Goal: Use online tool/utility: Utilize a website feature to perform a specific function

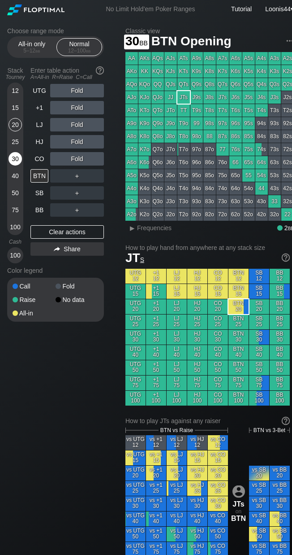
click at [20, 161] on div "30" at bounding box center [15, 158] width 13 height 13
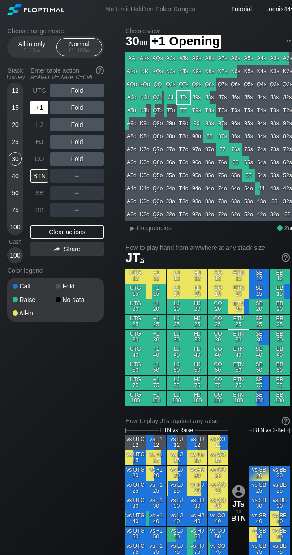
click at [45, 112] on div "+1" at bounding box center [39, 107] width 18 height 13
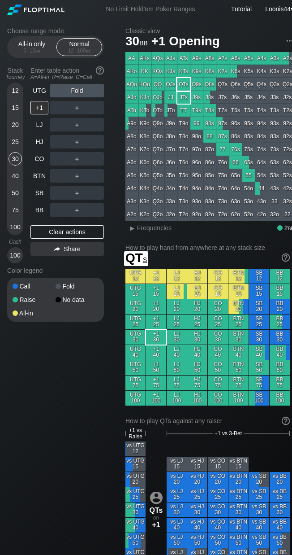
click at [187, 77] on div "KTs" at bounding box center [184, 71] width 13 height 13
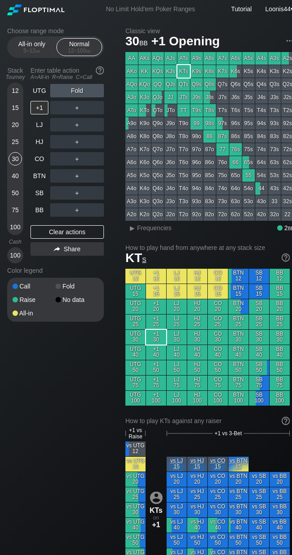
click at [113, 107] on div "Choose range mode All-in only 5 – 12 bb Normal 12 – 100 bb Stack Tourney Enter …" at bounding box center [62, 180] width 111 height 306
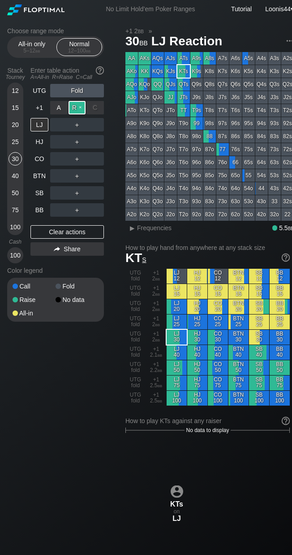
click at [71, 103] on div "R ✕" at bounding box center [77, 107] width 17 height 13
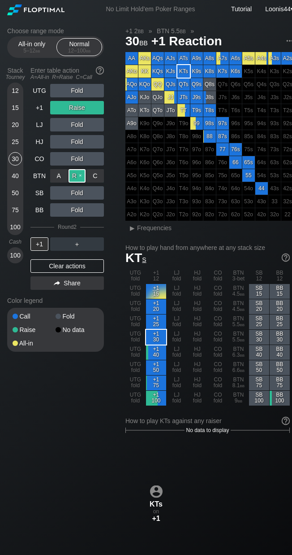
click at [73, 174] on div "R ✕" at bounding box center [77, 175] width 17 height 13
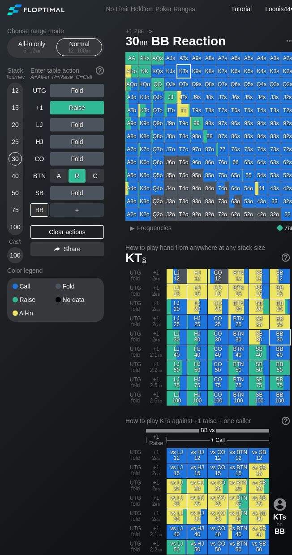
click at [73, 174] on div "R ✕" at bounding box center [77, 175] width 17 height 13
click at [79, 193] on div "R ✕" at bounding box center [77, 192] width 17 height 13
click at [76, 213] on div "R ✕" at bounding box center [77, 209] width 17 height 13
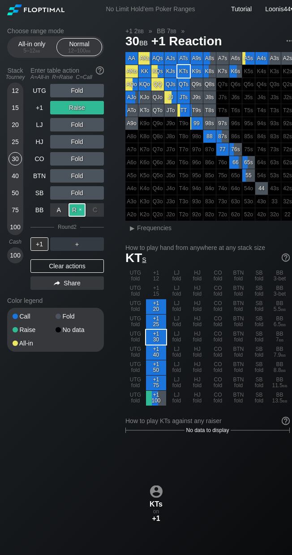
click at [76, 213] on div "R ✕" at bounding box center [77, 209] width 17 height 13
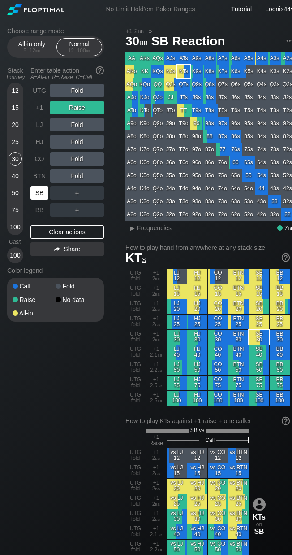
click at [44, 194] on div "SB" at bounding box center [39, 192] width 18 height 13
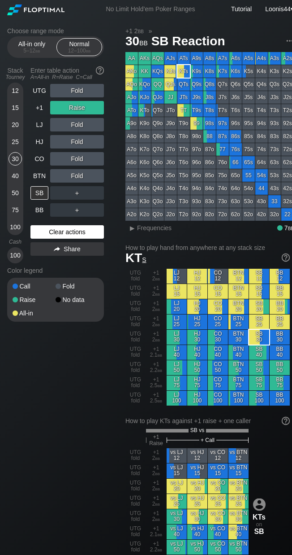
click at [72, 231] on div "Clear actions" at bounding box center [67, 231] width 74 height 13
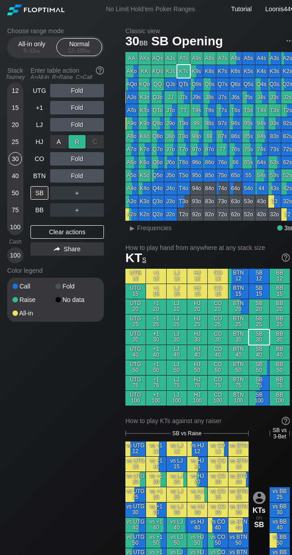
click at [77, 142] on div "R ✕" at bounding box center [77, 141] width 17 height 13
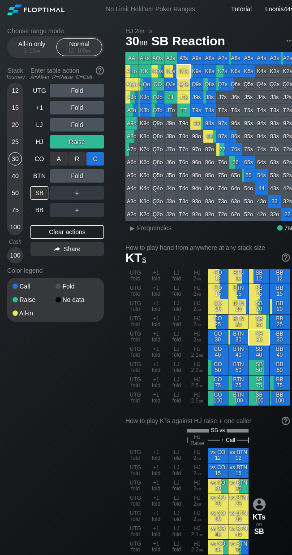
click at [99, 161] on div "C ✕" at bounding box center [95, 158] width 17 height 13
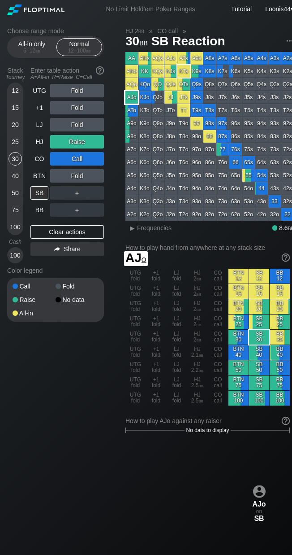
click at [135, 96] on div "AJo" at bounding box center [132, 97] width 13 height 13
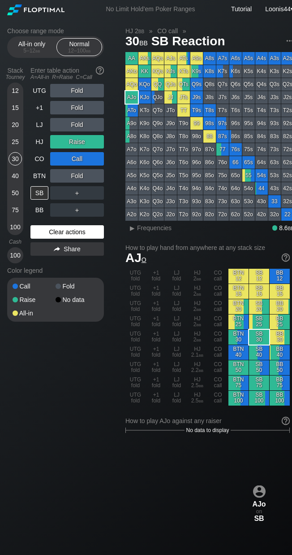
click at [69, 233] on div "Clear actions" at bounding box center [67, 231] width 74 height 13
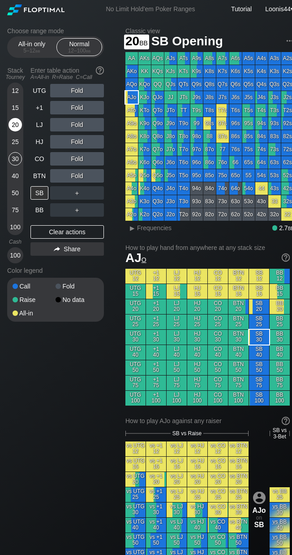
click at [17, 125] on div "20" at bounding box center [15, 124] width 13 height 13
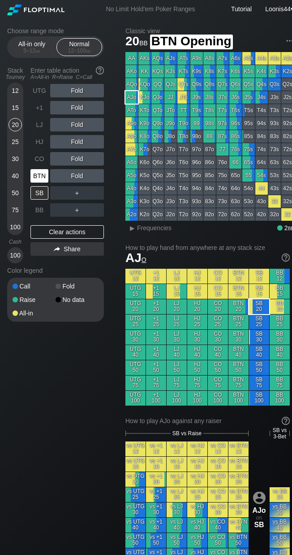
click at [38, 179] on div "BTN" at bounding box center [39, 175] width 18 height 13
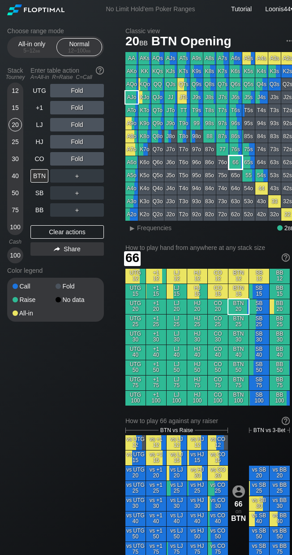
click at [236, 161] on div "66" at bounding box center [236, 162] width 13 height 13
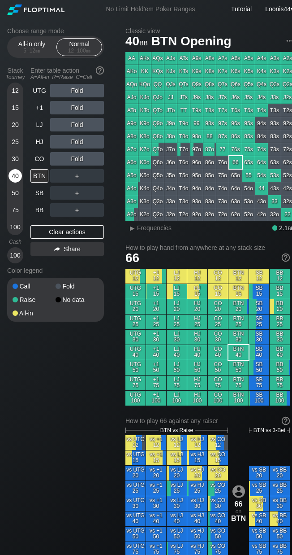
click at [15, 176] on div "40" at bounding box center [15, 175] width 13 height 13
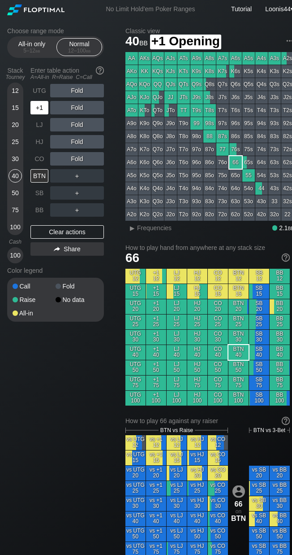
click at [39, 109] on div "+1" at bounding box center [39, 107] width 18 height 13
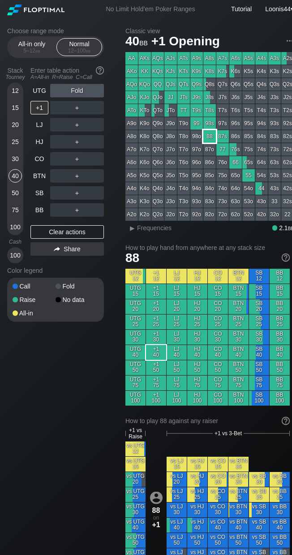
click at [209, 136] on div "88" at bounding box center [210, 136] width 13 height 13
click at [75, 103] on div "R ✕" at bounding box center [77, 107] width 17 height 13
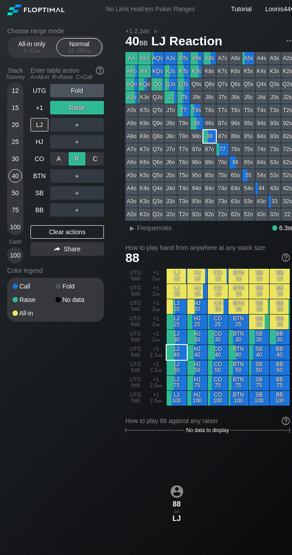
click at [79, 158] on div "R ✕" at bounding box center [77, 158] width 17 height 13
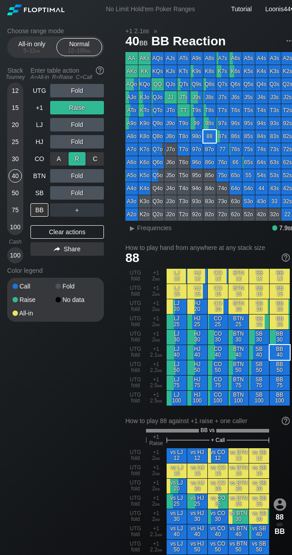
click at [79, 158] on div "R ✕" at bounding box center [77, 158] width 17 height 13
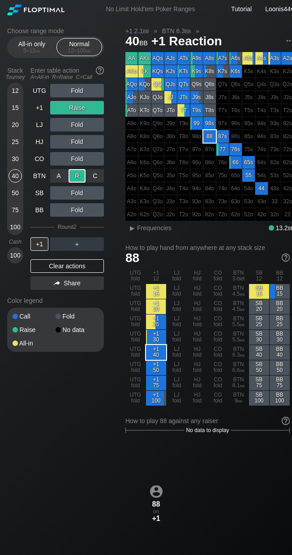
click at [78, 173] on div "R ✕" at bounding box center [77, 175] width 17 height 13
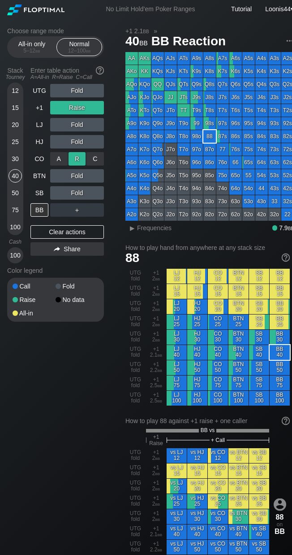
click at [78, 162] on div "R ✕" at bounding box center [77, 158] width 17 height 13
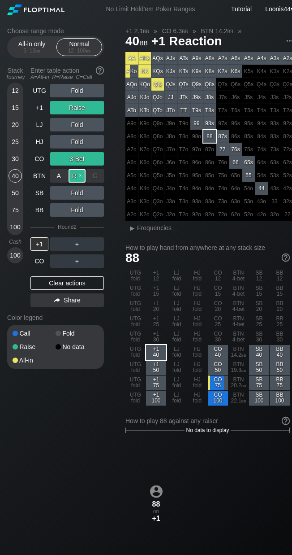
click at [77, 175] on div "R ✕" at bounding box center [77, 175] width 17 height 13
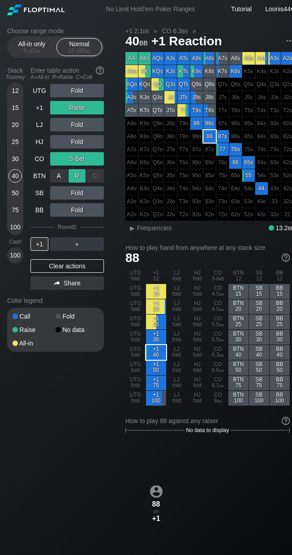
click at [77, 175] on div "R ✕" at bounding box center [77, 175] width 17 height 13
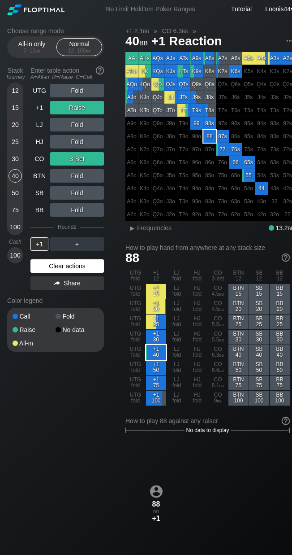
click at [73, 263] on div "Clear actions" at bounding box center [67, 265] width 74 height 13
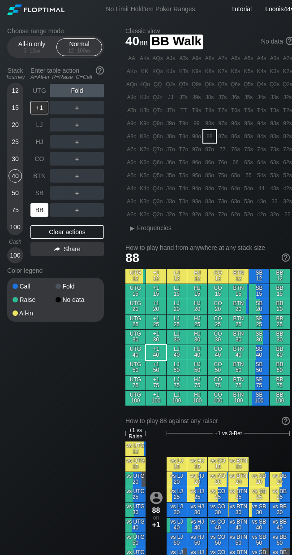
click at [45, 210] on div "BB" at bounding box center [39, 209] width 18 height 13
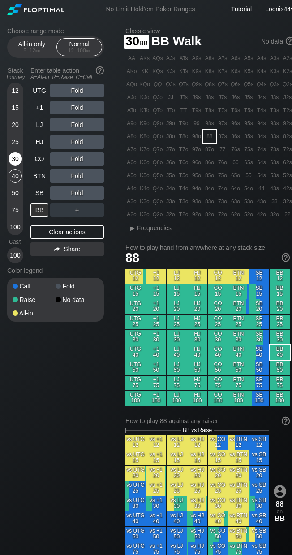
click at [12, 152] on div "30" at bounding box center [15, 158] width 13 height 13
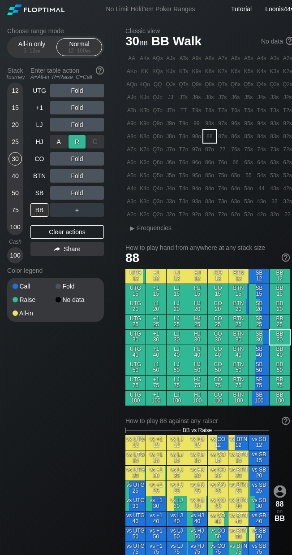
click at [77, 141] on div "R ✕" at bounding box center [77, 141] width 17 height 13
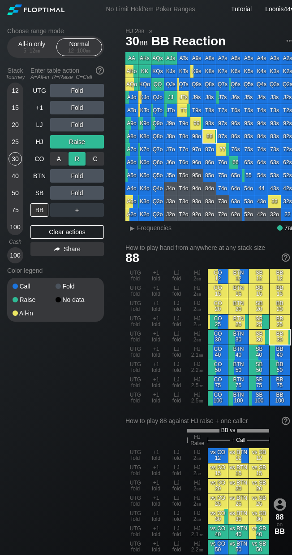
click at [79, 156] on div "R ✕" at bounding box center [77, 158] width 17 height 13
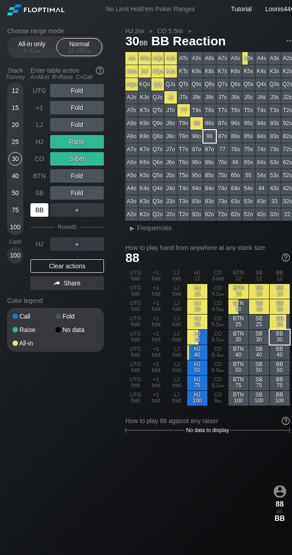
click at [38, 214] on div "BB" at bounding box center [39, 209] width 18 height 13
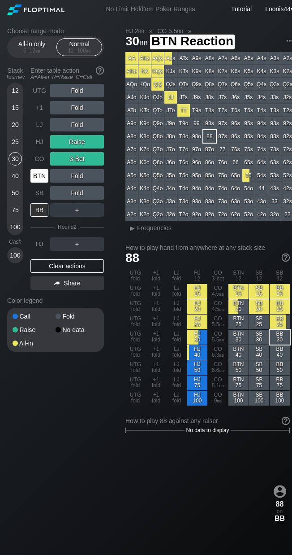
click at [40, 179] on div "BTN" at bounding box center [39, 175] width 18 height 13
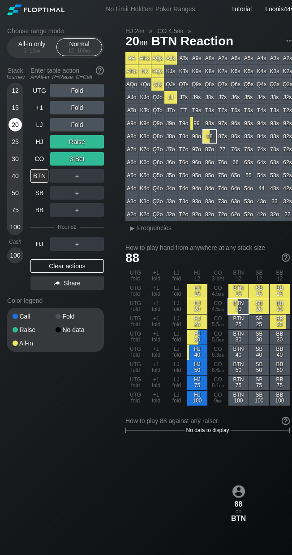
click at [15, 128] on div "20" at bounding box center [15, 124] width 13 height 13
click at [61, 263] on div "Clear actions" at bounding box center [67, 265] width 74 height 13
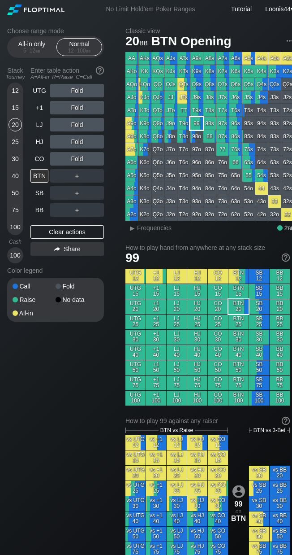
click at [196, 121] on div "99" at bounding box center [197, 123] width 13 height 13
click at [115, 174] on div "Choose range mode All-in only 5 – 12 bb Normal 12 – 100 bb Stack Tourney Enter …" at bounding box center [62, 180] width 111 height 306
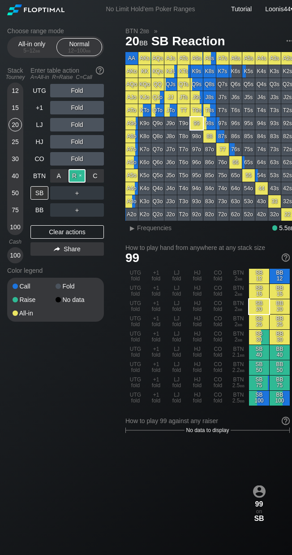
click at [78, 177] on div "R ✕" at bounding box center [77, 175] width 17 height 13
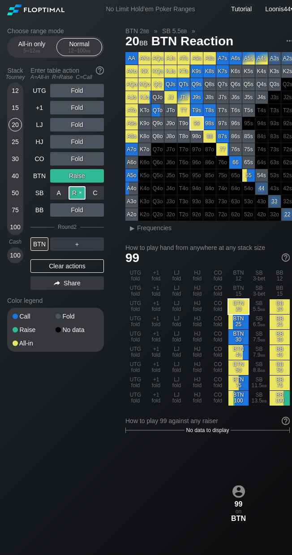
click at [72, 196] on div "R ✕" at bounding box center [77, 192] width 17 height 13
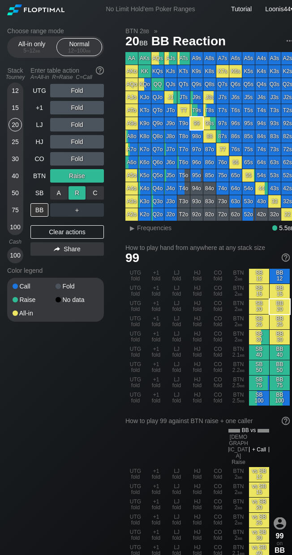
click at [73, 196] on div "R ✕" at bounding box center [77, 192] width 17 height 13
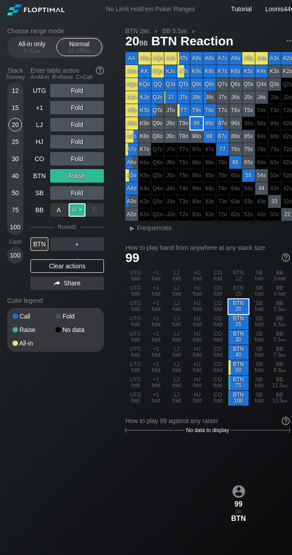
click at [74, 210] on div "R ✕" at bounding box center [77, 209] width 17 height 13
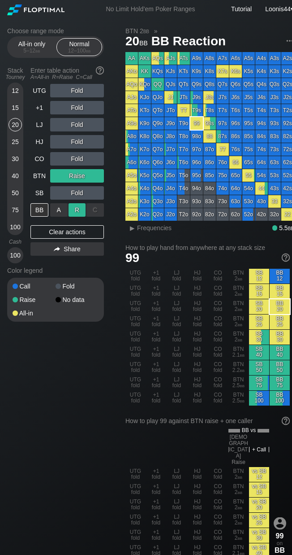
click at [74, 210] on div "R ✕" at bounding box center [77, 209] width 17 height 13
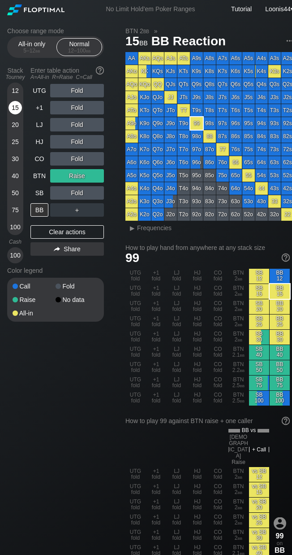
click at [20, 104] on div "15" at bounding box center [15, 107] width 13 height 13
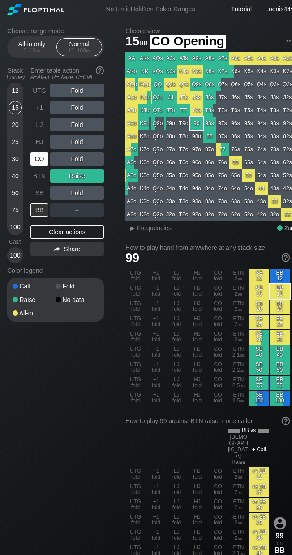
click at [39, 161] on div "CO" at bounding box center [39, 158] width 18 height 13
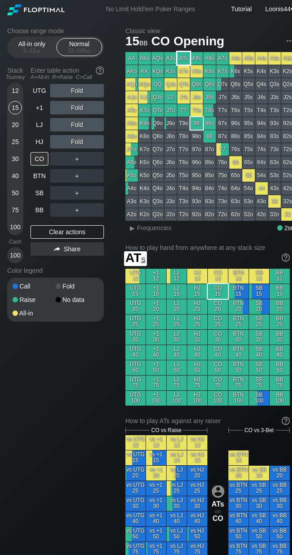
click at [184, 59] on div "ATs" at bounding box center [184, 58] width 13 height 13
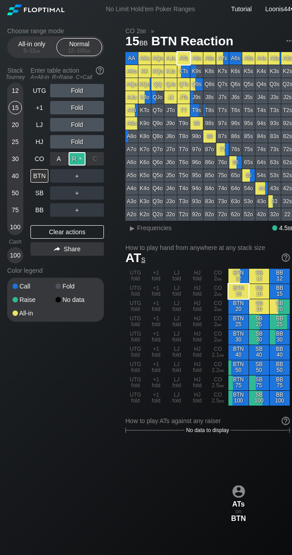
click at [77, 158] on div "R ✕" at bounding box center [77, 158] width 17 height 13
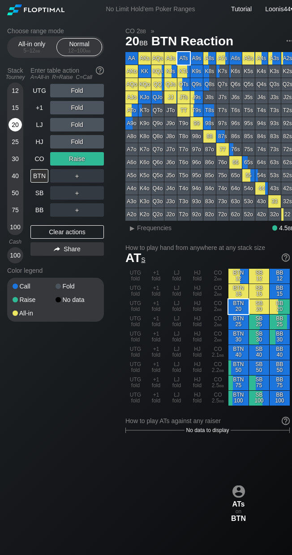
click at [14, 121] on div "20" at bounding box center [15, 124] width 13 height 13
click at [66, 234] on div "Clear actions" at bounding box center [67, 231] width 74 height 13
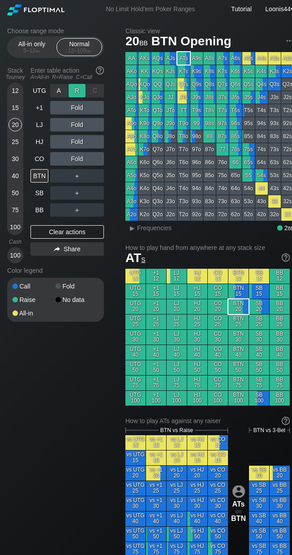
click at [74, 93] on div "R ✕" at bounding box center [77, 90] width 17 height 13
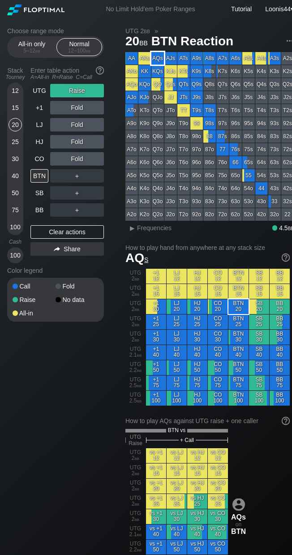
click at [159, 61] on div "AQs" at bounding box center [158, 58] width 13 height 13
click at [93, 128] on div "C ✕" at bounding box center [95, 124] width 17 height 13
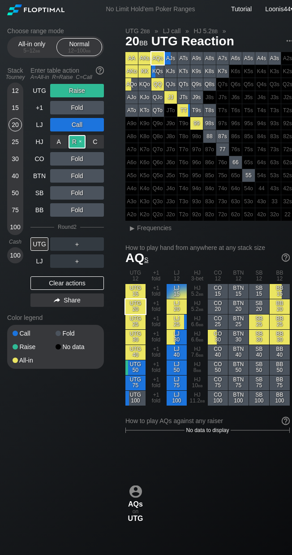
click at [77, 145] on div "R ✕" at bounding box center [77, 141] width 17 height 13
click at [114, 213] on div "Choose range mode All-in only 5 – 12 bb Normal 12 – 100 bb Stack Tourney Enter …" at bounding box center [62, 203] width 111 height 353
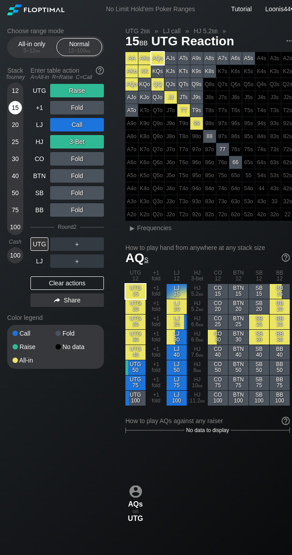
click at [18, 104] on div "15" at bounding box center [15, 107] width 13 height 13
click at [57, 279] on div "Clear actions" at bounding box center [67, 282] width 74 height 13
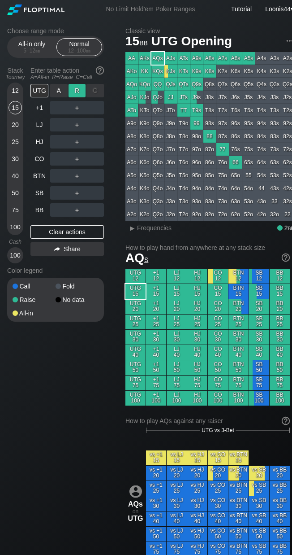
click at [81, 92] on div "R ✕" at bounding box center [77, 90] width 17 height 13
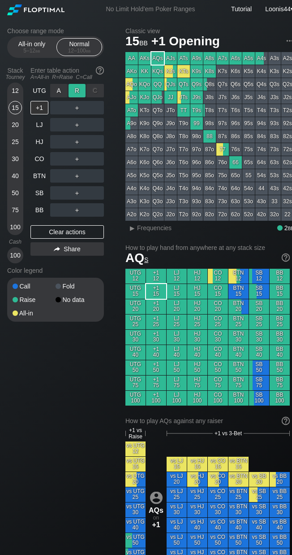
click at [75, 91] on div "R ✕" at bounding box center [77, 90] width 17 height 13
click at [77, 107] on div "R ✕" at bounding box center [77, 107] width 17 height 13
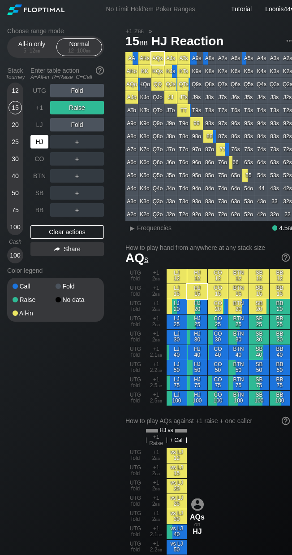
click at [44, 141] on div "HJ" at bounding box center [39, 141] width 18 height 13
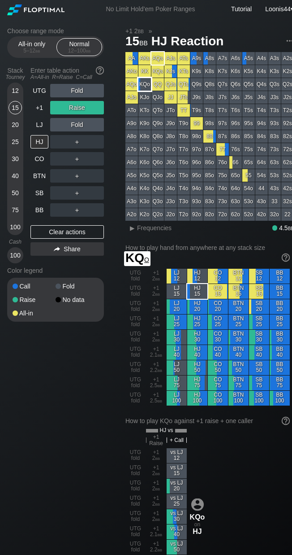
click at [145, 85] on div "KQo" at bounding box center [145, 84] width 13 height 13
click at [113, 159] on div "Choose range mode All-in only 5 – 12 bb Normal 12 – 100 bb Stack Tourney Enter …" at bounding box center [62, 180] width 111 height 306
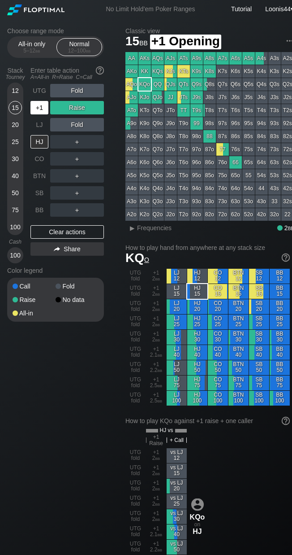
click at [40, 112] on div "+1" at bounding box center [39, 107] width 18 height 13
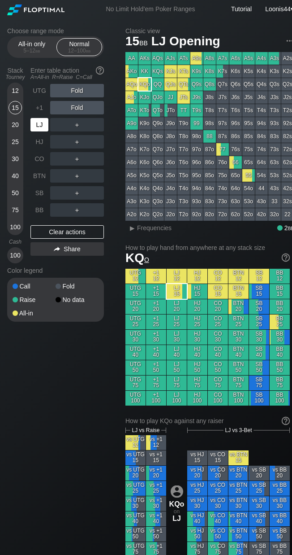
click at [36, 123] on div "LJ" at bounding box center [39, 124] width 18 height 13
click at [119, 193] on div "Choose range mode All-in only 5 – 12 bb Normal 12 – 100 bb Stack Tourney Enter …" at bounding box center [150, 521] width 301 height 1007
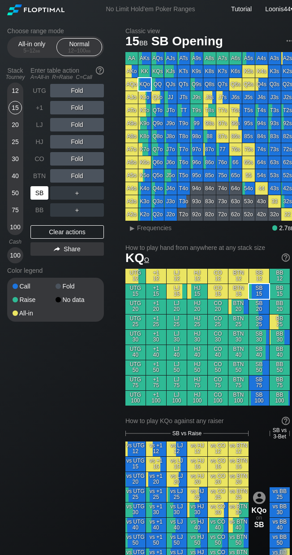
click at [37, 196] on div "SB" at bounding box center [39, 192] width 18 height 13
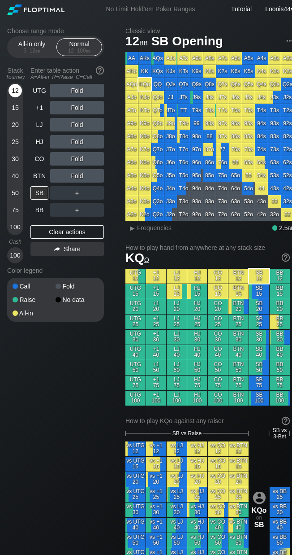
click at [17, 85] on div "12" at bounding box center [15, 90] width 13 height 13
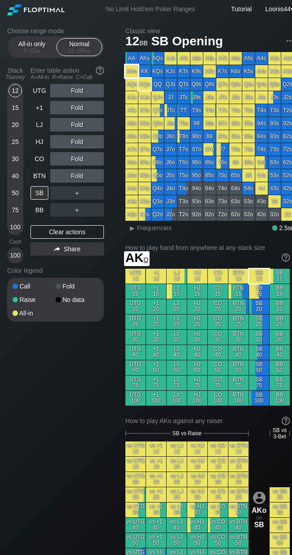
click at [137, 72] on div "AKo" at bounding box center [132, 71] width 13 height 13
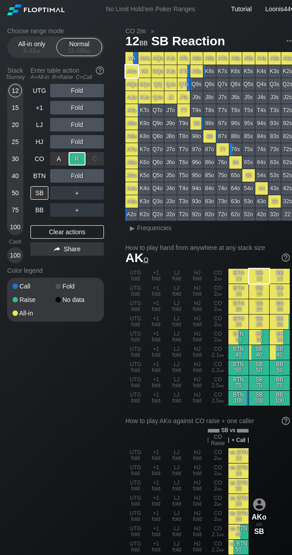
click at [83, 161] on div "R ✕" at bounding box center [77, 158] width 17 height 13
click at [117, 204] on div "Choose range mode All-in only 5 – 12 bb Normal 12 – 100 bb Stack Tourney Enter …" at bounding box center [62, 180] width 111 height 306
click at [84, 160] on div "R ✕" at bounding box center [77, 158] width 17 height 13
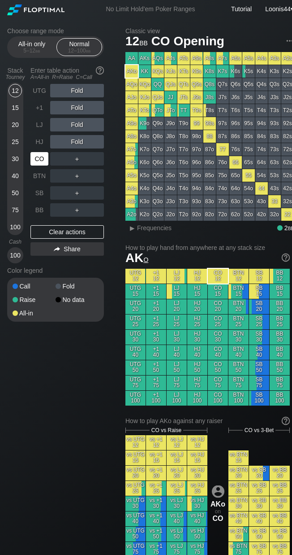
click at [44, 159] on div "CO" at bounding box center [39, 158] width 18 height 13
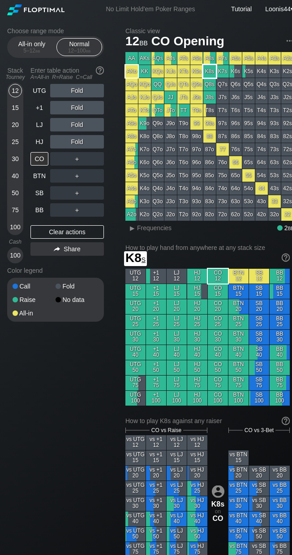
click at [213, 71] on div "K8s" at bounding box center [210, 71] width 13 height 13
click at [39, 144] on div "HJ" at bounding box center [39, 141] width 18 height 13
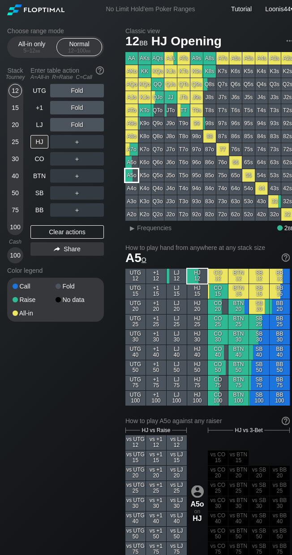
click at [137, 178] on div "A5o" at bounding box center [132, 175] width 13 height 13
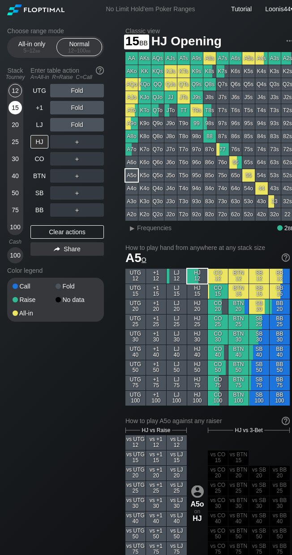
click at [12, 106] on div "15" at bounding box center [15, 107] width 13 height 13
click at [111, 264] on div "Choose range mode All-in only 5 – 12 bb Normal 12 – 100 bb Stack Tourney Enter …" at bounding box center [62, 180] width 111 height 306
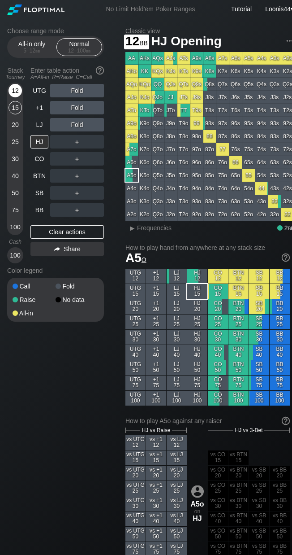
click at [15, 87] on div "12" at bounding box center [15, 90] width 13 height 13
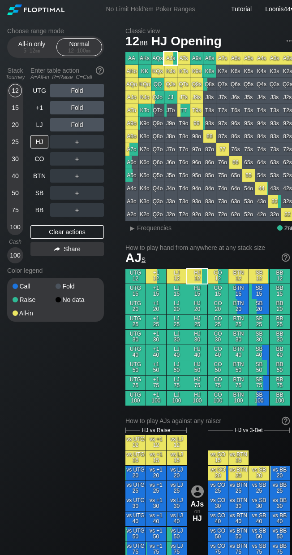
click at [174, 63] on div "AJs" at bounding box center [171, 58] width 13 height 13
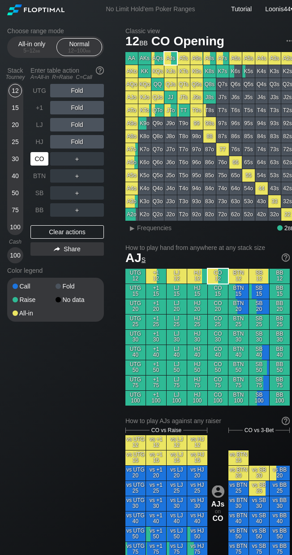
click at [36, 158] on div "CO" at bounding box center [39, 158] width 18 height 13
click at [115, 180] on div "Choose range mode All-in only 5 – 12 bb Normal 12 – 100 bb Stack Tourney Enter …" at bounding box center [62, 180] width 111 height 306
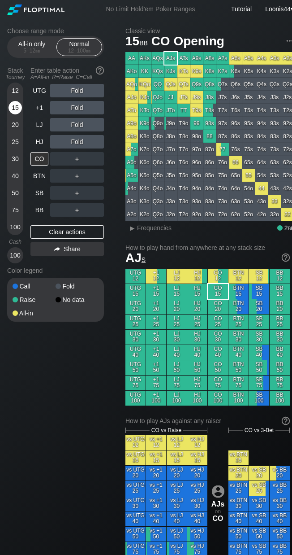
click at [13, 107] on div "15" at bounding box center [15, 107] width 13 height 13
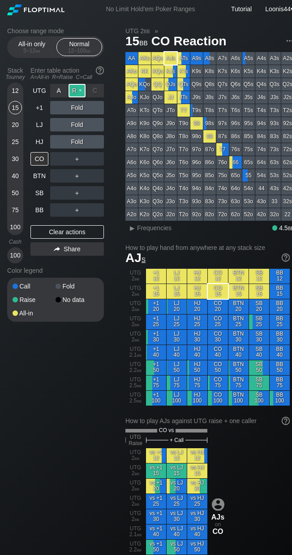
click at [80, 91] on div "R ✕" at bounding box center [77, 90] width 17 height 13
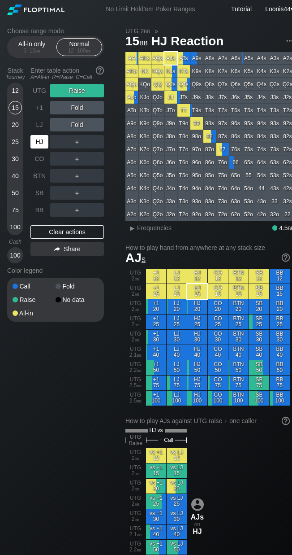
click at [44, 138] on div "HJ" at bounding box center [39, 141] width 18 height 13
click at [118, 178] on div "Choose range mode All-in only 5 – 12 bb Normal 12 – 100 bb Stack Tourney Enter …" at bounding box center [62, 180] width 111 height 306
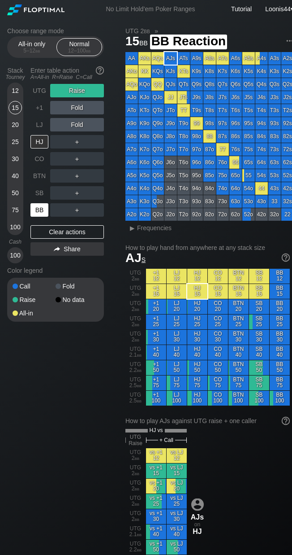
click at [41, 208] on div "BB" at bounding box center [39, 209] width 18 height 13
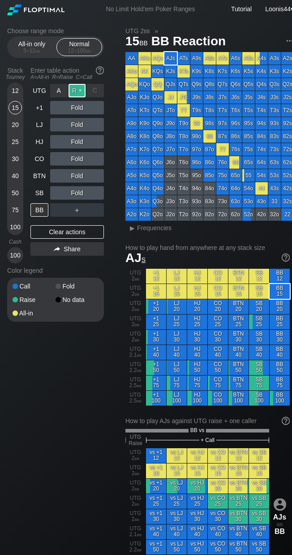
click at [83, 89] on div "R ✕" at bounding box center [77, 90] width 17 height 13
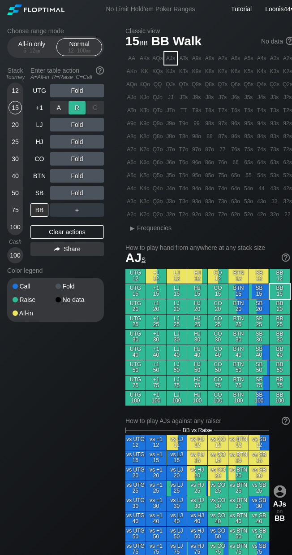
click at [78, 112] on div "R ✕" at bounding box center [77, 107] width 17 height 13
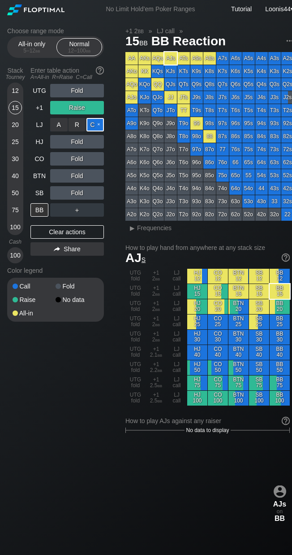
click at [97, 127] on div "C ✕" at bounding box center [95, 124] width 17 height 13
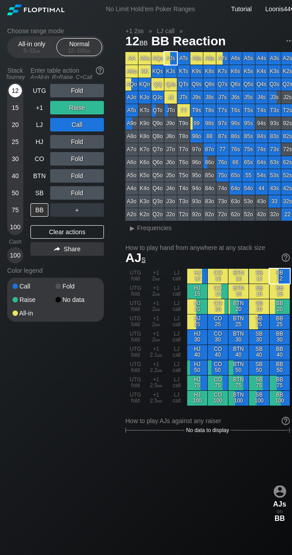
click at [16, 93] on div "12" at bounding box center [15, 90] width 13 height 13
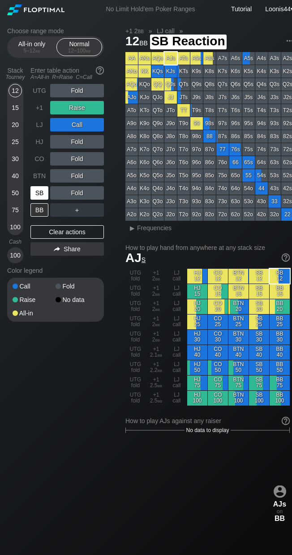
click at [38, 194] on div "SB" at bounding box center [39, 192] width 18 height 13
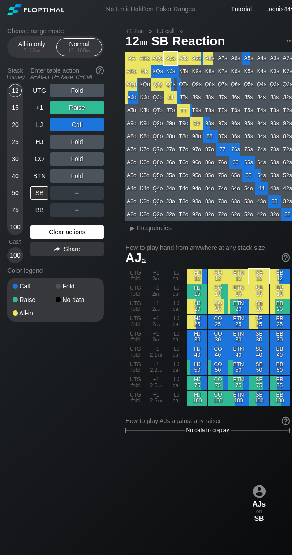
click at [66, 231] on div "Clear actions" at bounding box center [67, 231] width 74 height 13
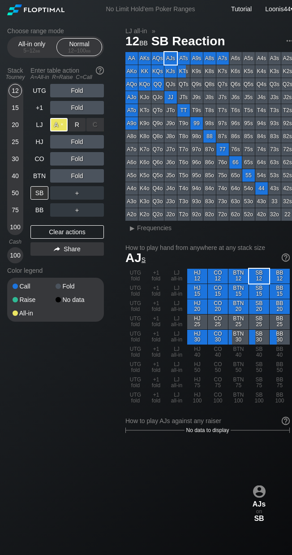
click at [66, 124] on div "A ✕" at bounding box center [58, 124] width 17 height 13
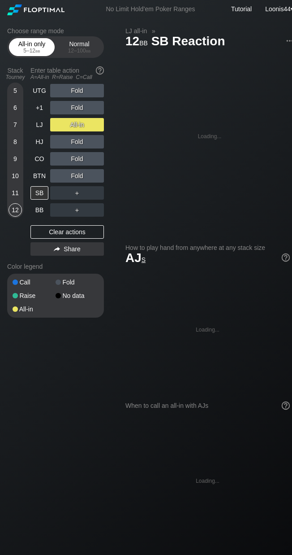
click at [46, 55] on div "All-in only 5 – 12 bb" at bounding box center [31, 47] width 41 height 17
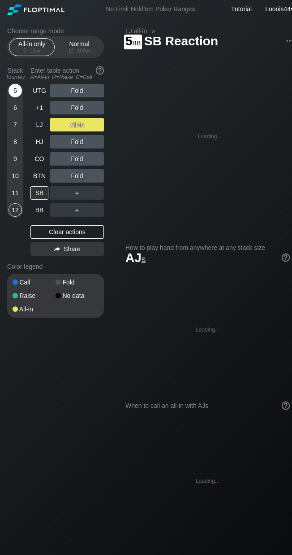
click at [15, 90] on div "5" at bounding box center [15, 90] width 13 height 13
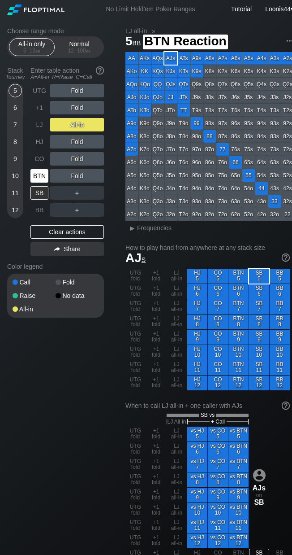
click at [39, 179] on div "BTN" at bounding box center [39, 175] width 18 height 13
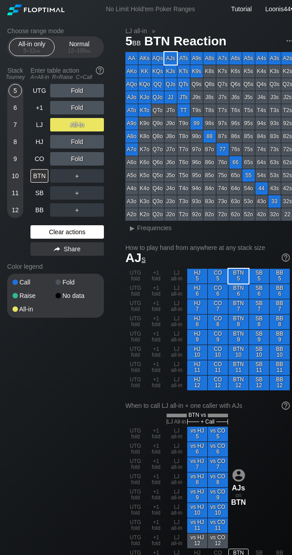
click at [77, 228] on div "Clear actions" at bounding box center [67, 231] width 74 height 13
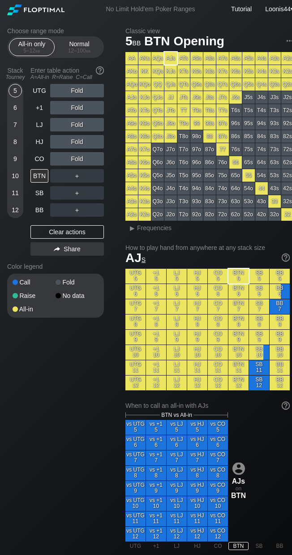
click at [122, 156] on div "Choose range mode All-in only 5 – 12 bb Normal 12 – 100 bb Stack Tourney Enter …" at bounding box center [150, 506] width 301 height 977
click at [82, 50] on div "12 – 100 bb" at bounding box center [80, 51] width 38 height 6
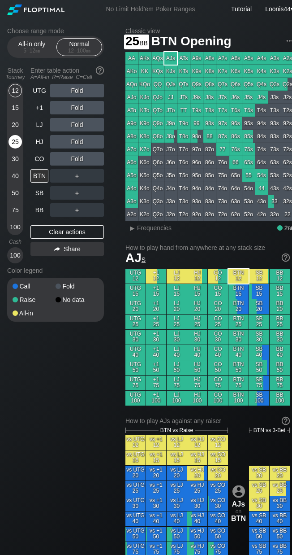
click at [17, 139] on div "25" at bounding box center [15, 141] width 13 height 13
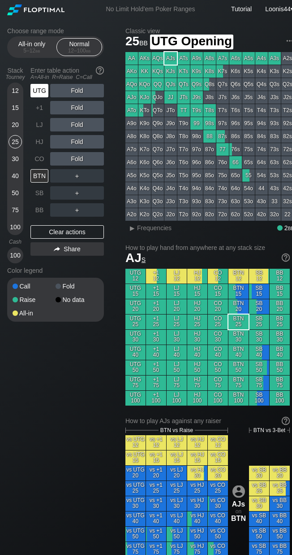
click at [40, 88] on div "UTG" at bounding box center [39, 90] width 18 height 13
